Goal: Task Accomplishment & Management: Use online tool/utility

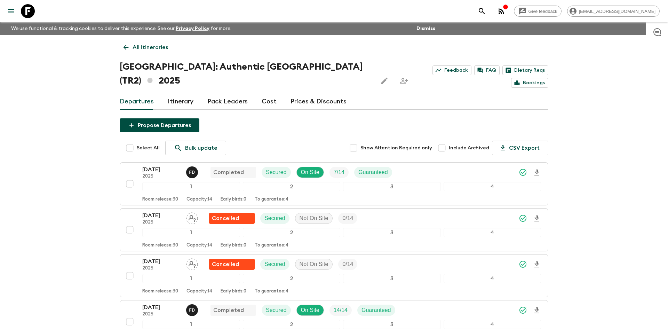
click at [152, 49] on p "All itineraries" at bounding box center [150, 47] width 35 height 8
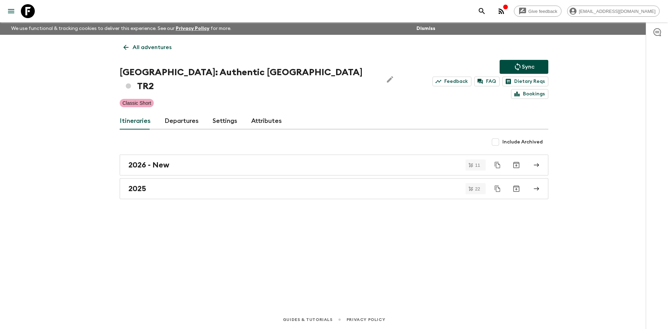
click at [158, 45] on p "All adventures" at bounding box center [152, 47] width 39 height 8
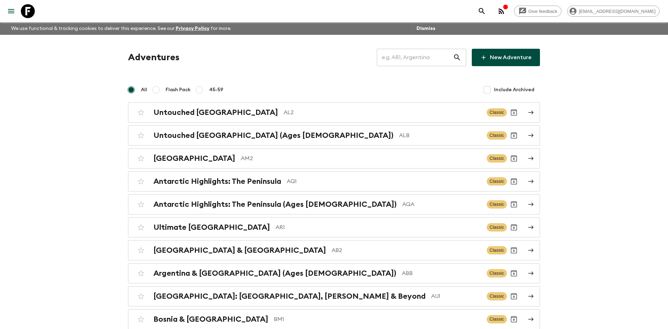
click at [399, 61] on input "text" at bounding box center [415, 57] width 76 height 19
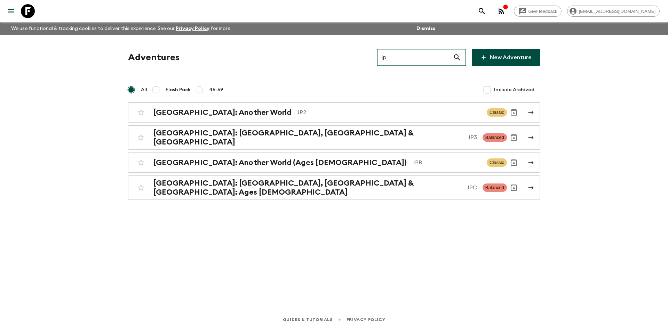
type input "jp2"
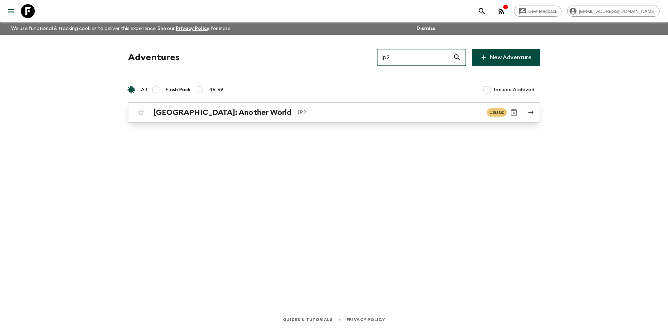
click at [196, 120] on link "[GEOGRAPHIC_DATA]: Another World JP2 Classic" at bounding box center [334, 112] width 412 height 20
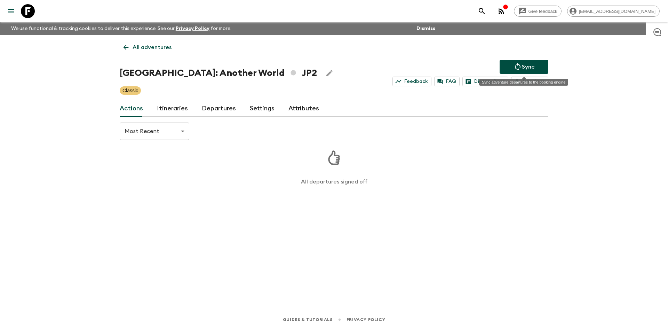
click at [513, 65] on button "Sync" at bounding box center [524, 67] width 49 height 14
